Goal: Communication & Community: Answer question/provide support

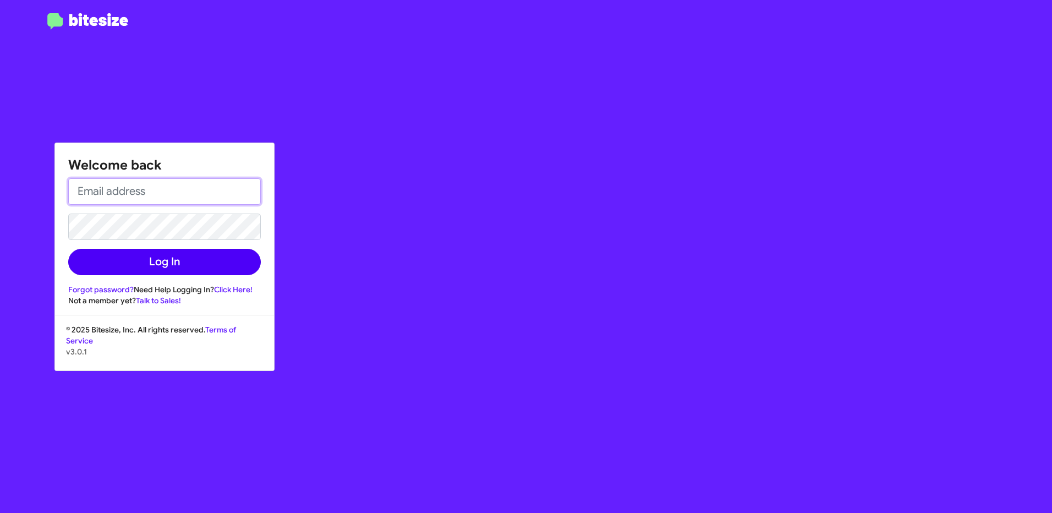
type input "[EMAIL_ADDRESS][PERSON_NAME][DOMAIN_NAME]"
click at [212, 261] on button "Log In" at bounding box center [164, 262] width 193 height 26
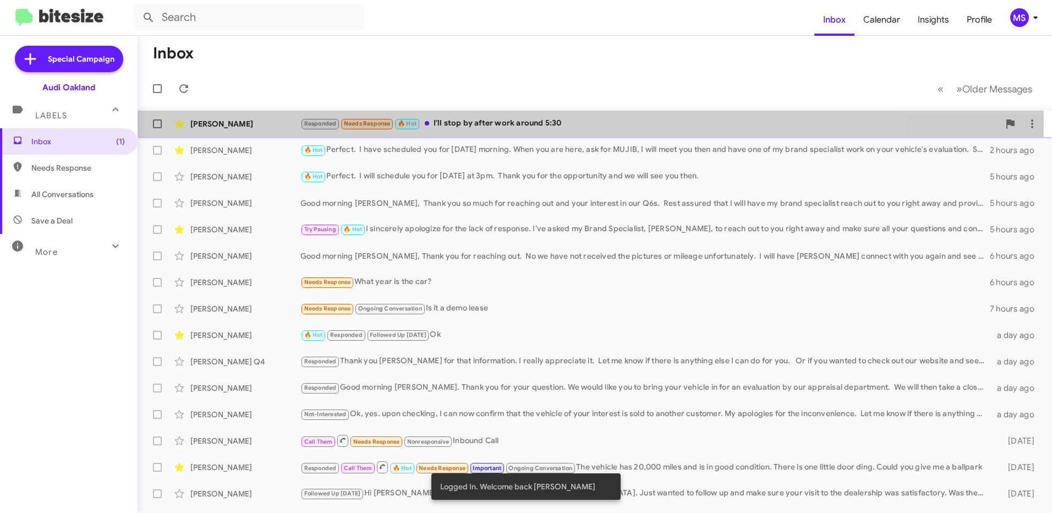
click at [275, 121] on div "[PERSON_NAME]" at bounding box center [245, 123] width 110 height 11
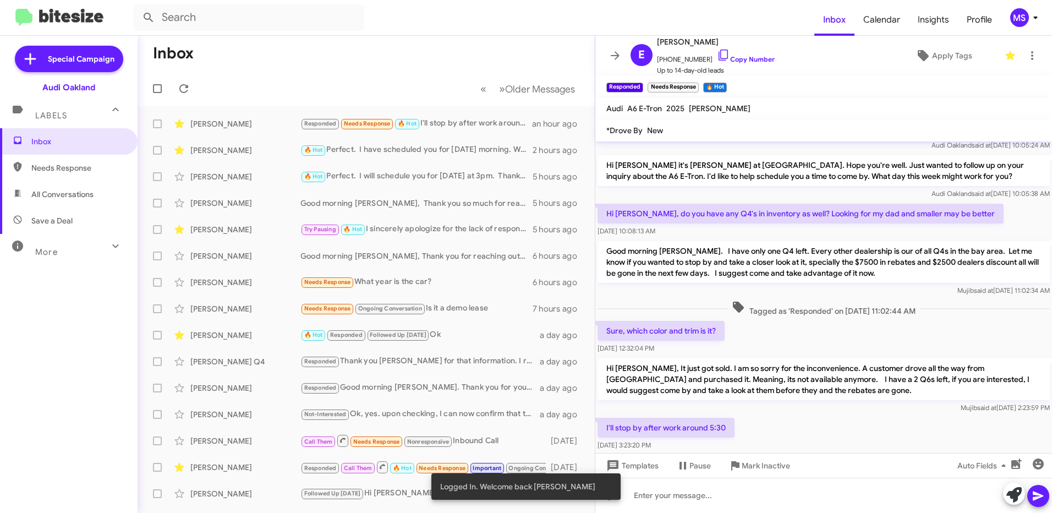
scroll to position [59, 0]
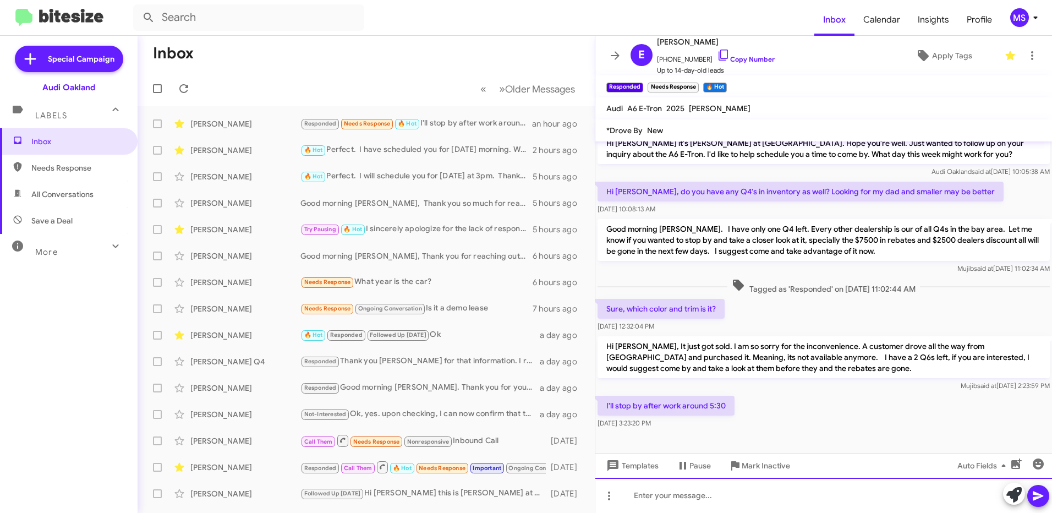
click at [749, 495] on div at bounding box center [824, 495] width 457 height 35
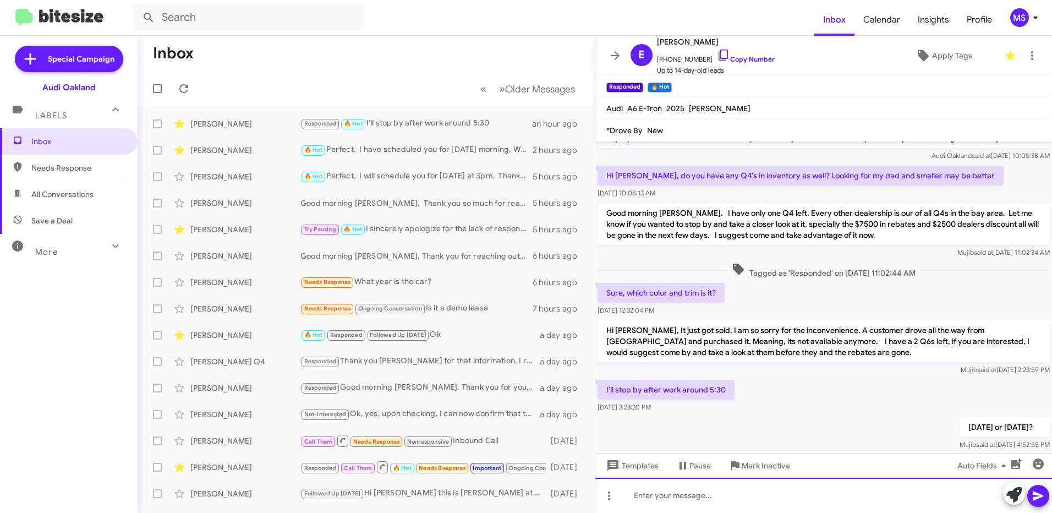
scroll to position [99, 0]
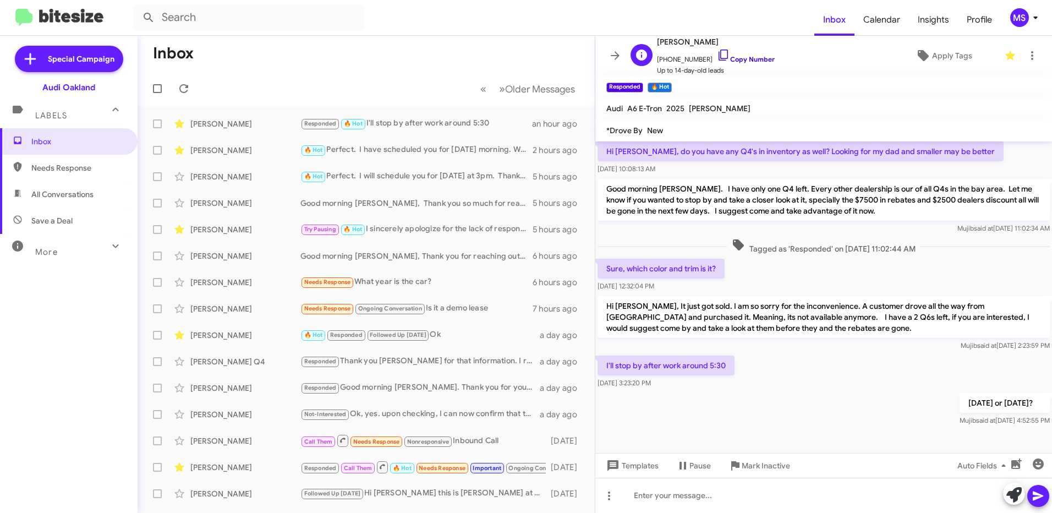
click at [757, 60] on link "Copy Number" at bounding box center [746, 59] width 58 height 8
click at [748, 55] on link "Copy Number" at bounding box center [746, 59] width 58 height 8
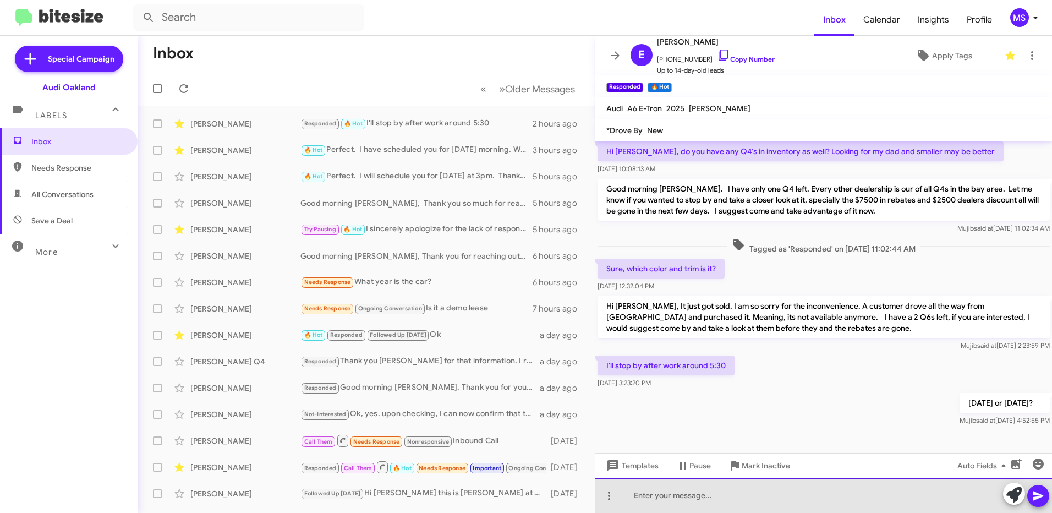
click at [742, 498] on div at bounding box center [824, 495] width 457 height 35
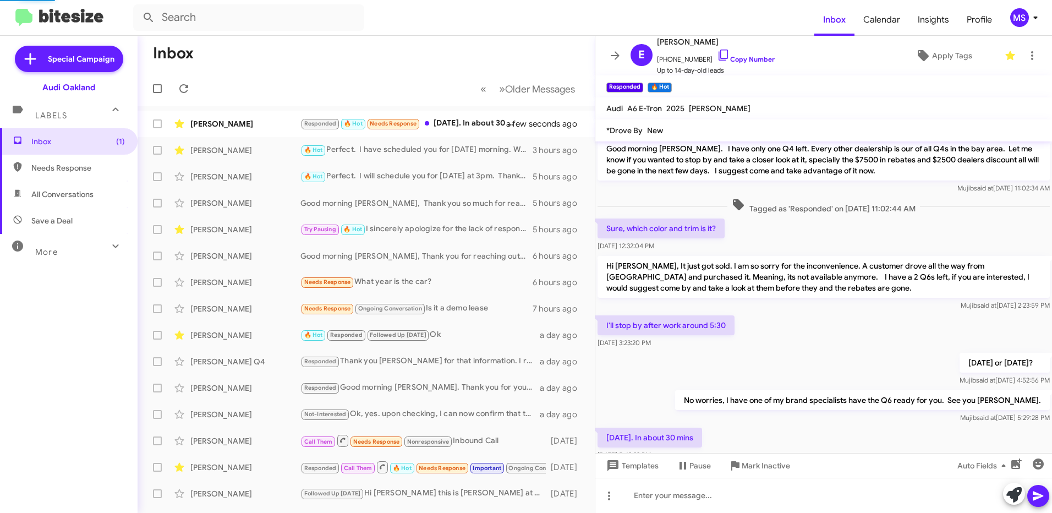
scroll to position [0, 0]
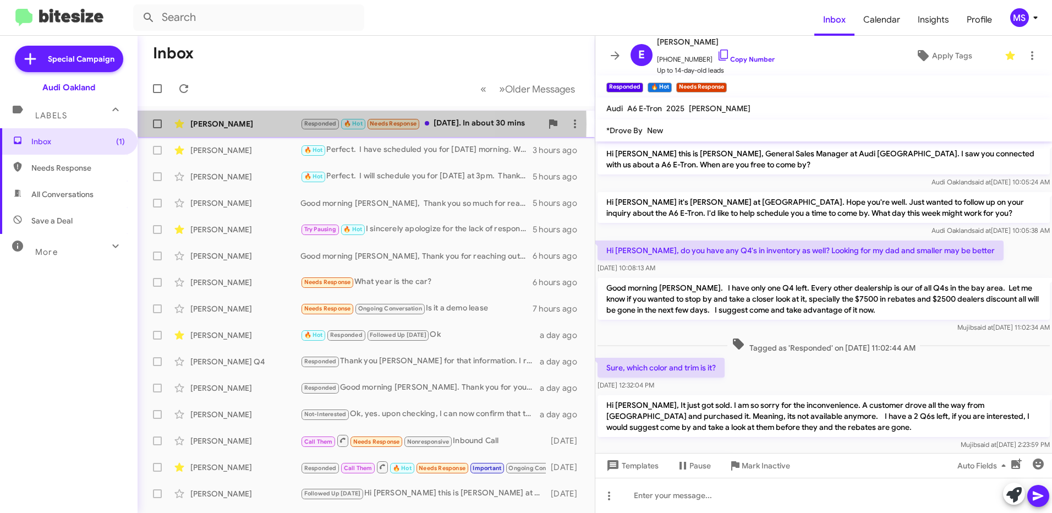
click at [261, 124] on div "[PERSON_NAME]" at bounding box center [245, 123] width 110 height 11
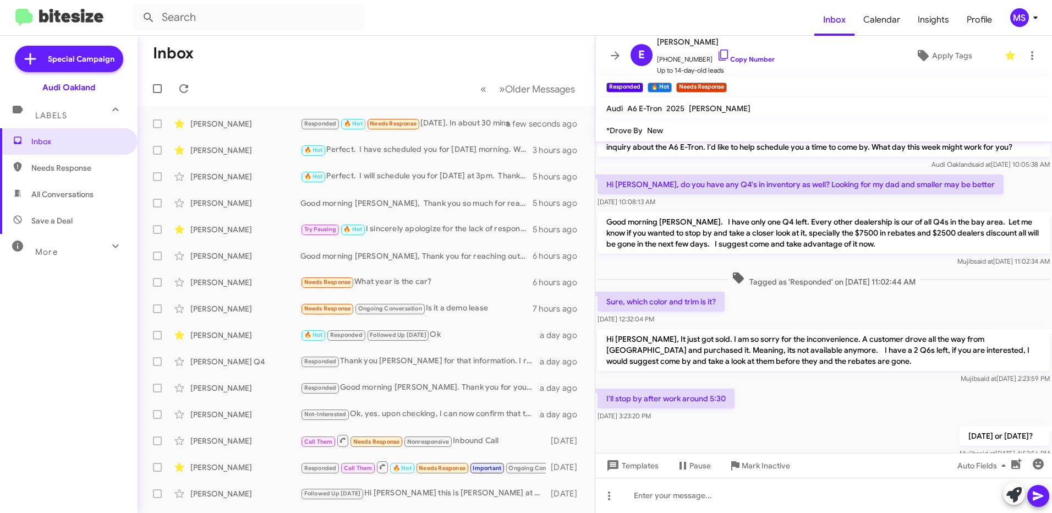
scroll to position [179, 0]
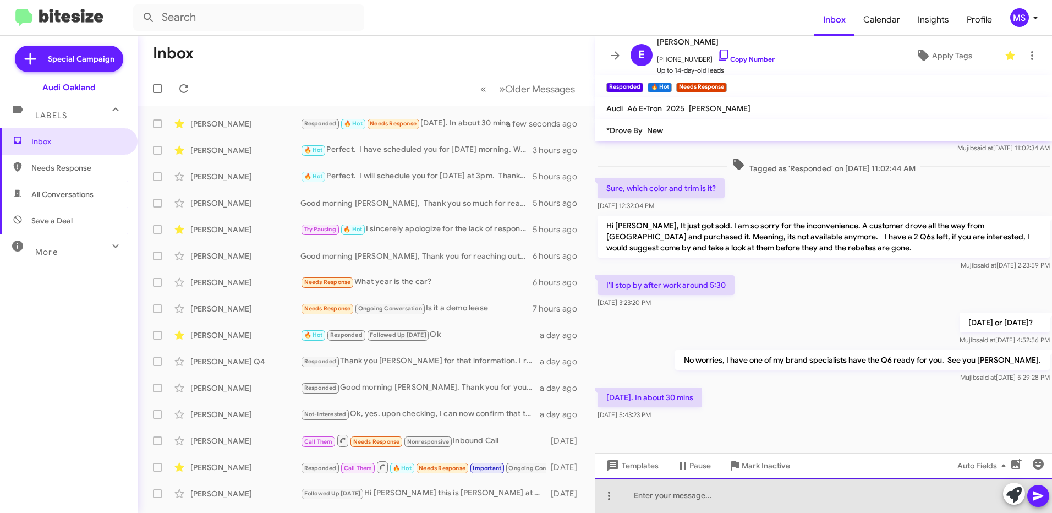
click at [729, 496] on div at bounding box center [824, 495] width 457 height 35
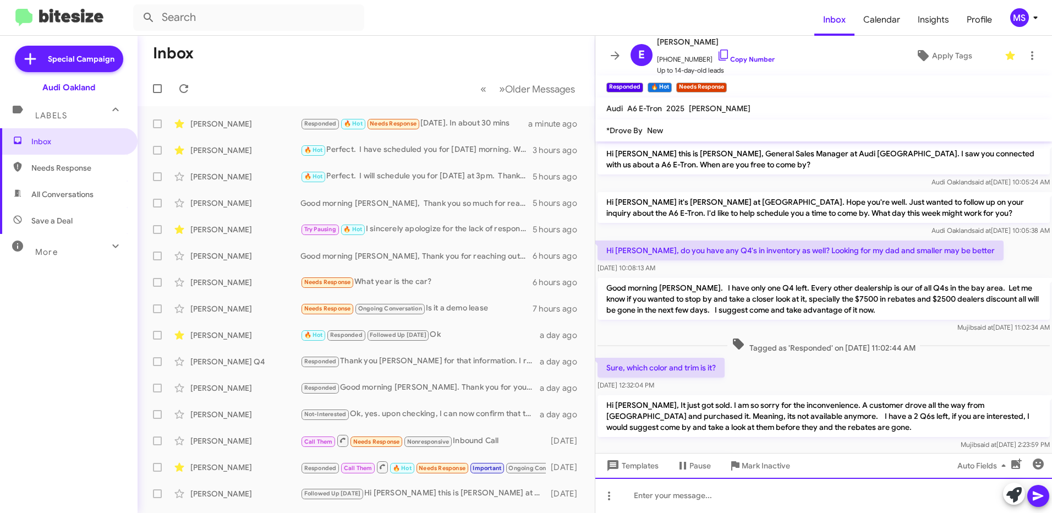
scroll to position [220, 0]
